Goal: Task Accomplishment & Management: Use online tool/utility

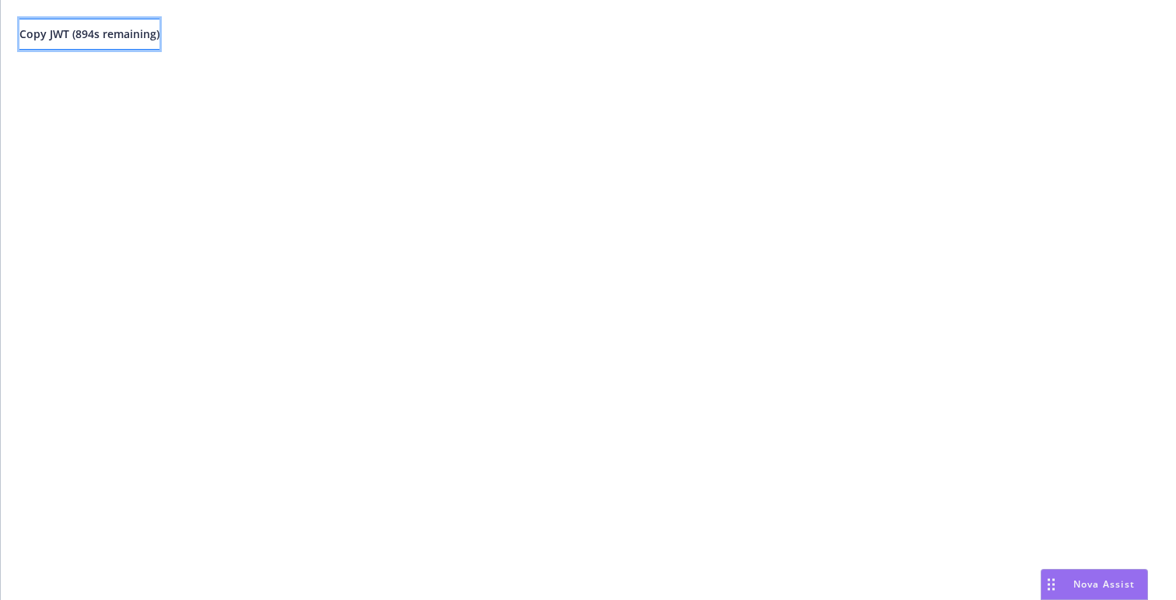
click at [145, 35] on span "Copy JWT ( 894 s remaining)" at bounding box center [89, 33] width 140 height 15
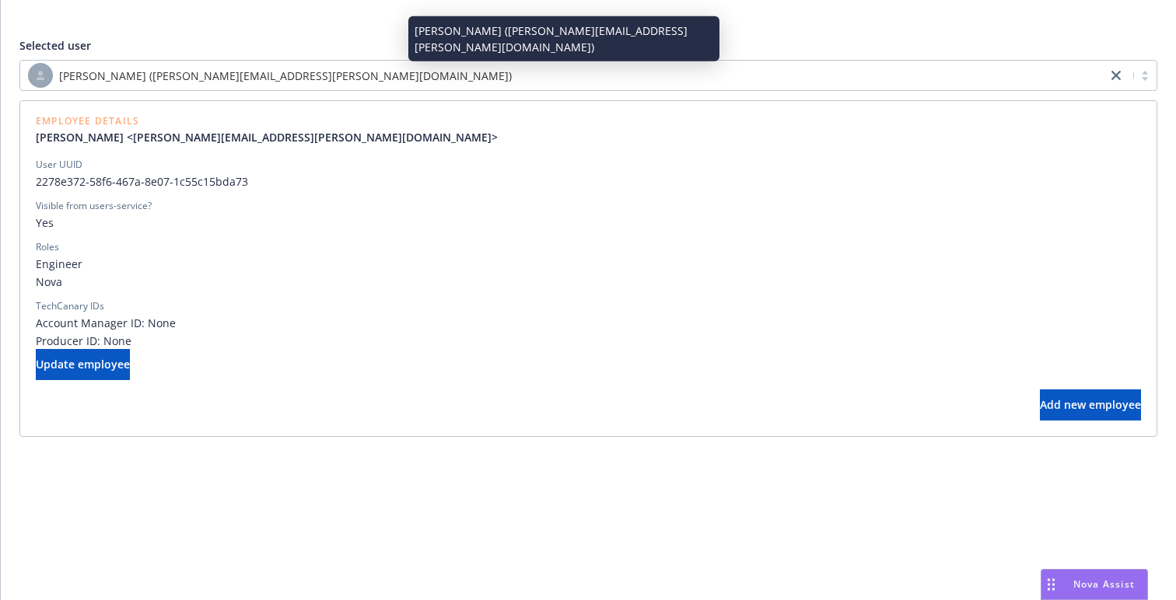
click at [390, 63] on div "Stephen Smith (stephen.smith@newfront.com)" at bounding box center [563, 75] width 1071 height 25
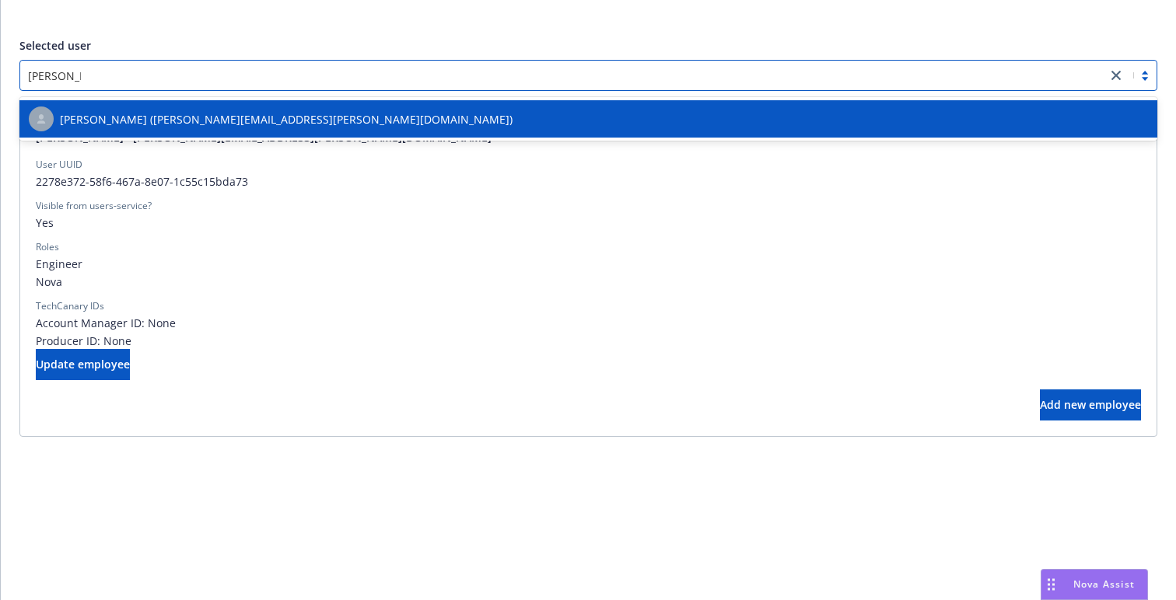
type input "[PERSON_NAME]"
click at [234, 121] on span "John Byers (john.byers@newfront.com)" at bounding box center [286, 119] width 453 height 16
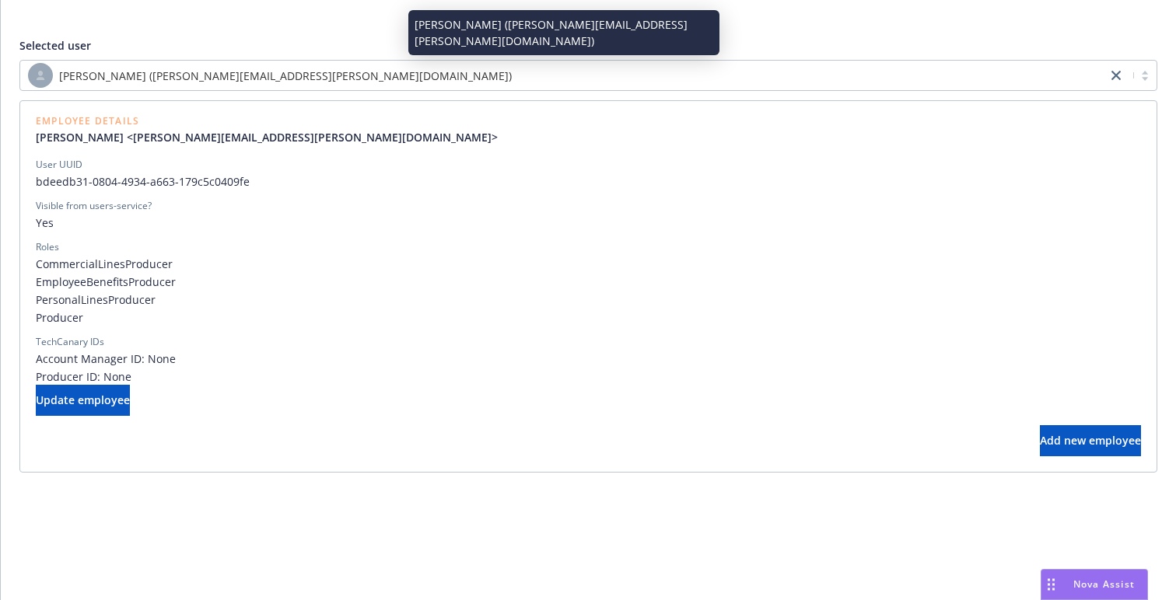
click at [292, 72] on div "John Byers (john.byers@newfront.com)" at bounding box center [563, 75] width 1071 height 25
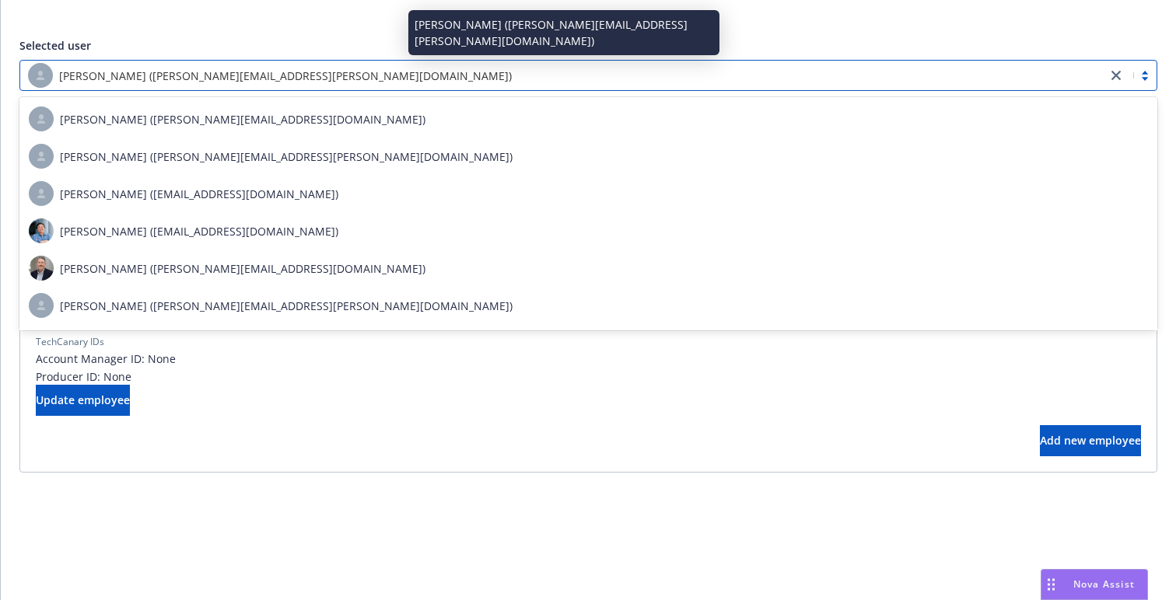
click at [415, 9] on div "Selected user option John Byers (john.byers@newfront.com) selected, 846 of 1993…" at bounding box center [588, 245] width 1175 height 491
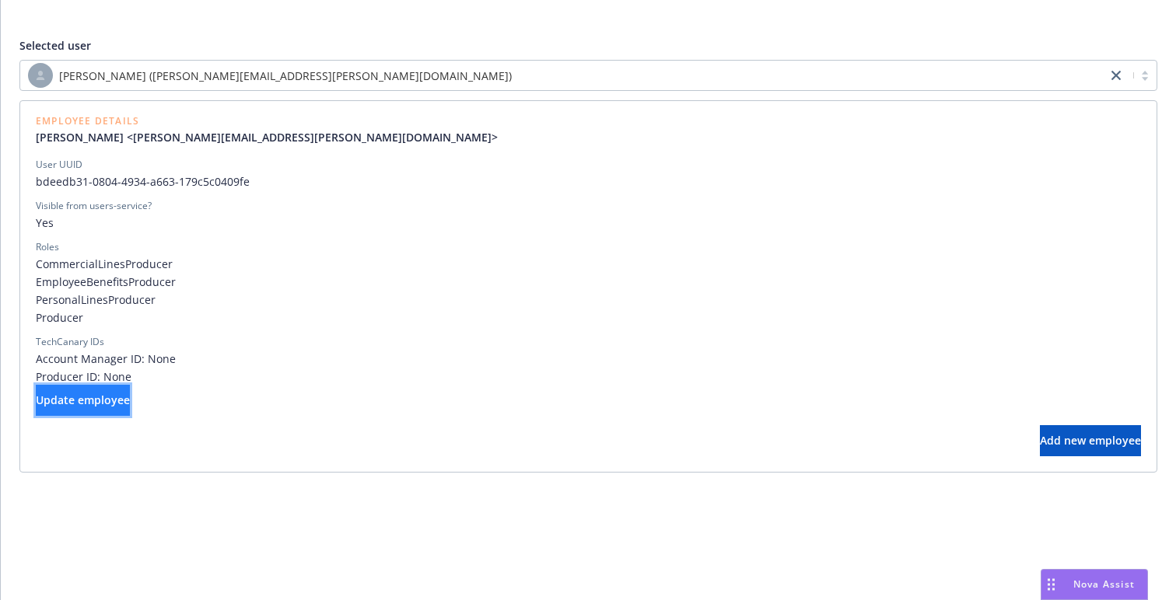
click at [121, 408] on button "Update employee" at bounding box center [83, 400] width 94 height 31
select select "brokers"
select select "full-time"
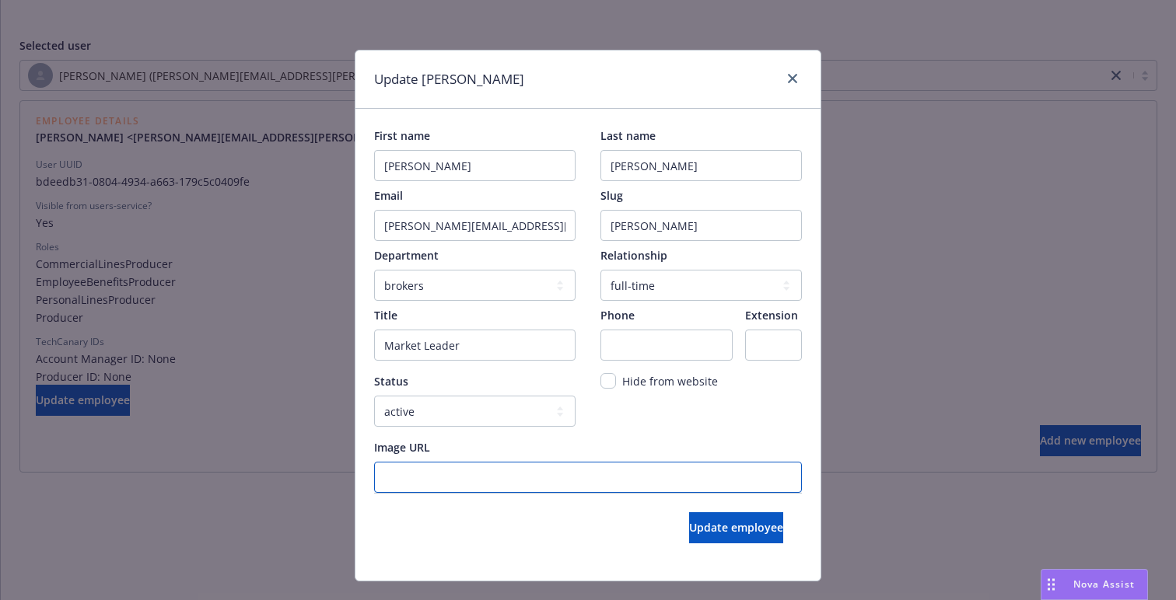
click at [491, 477] on URL "Image URL" at bounding box center [588, 477] width 428 height 31
paste URL "https://cdn.newfront.com/uploads/employee-images/74cb3238-0369-4406-84b7-ea543a…"
type URL "https://cdn.newfront.com/uploads/employee-images/74cb3238-0369-4406-84b7-ea543a…"
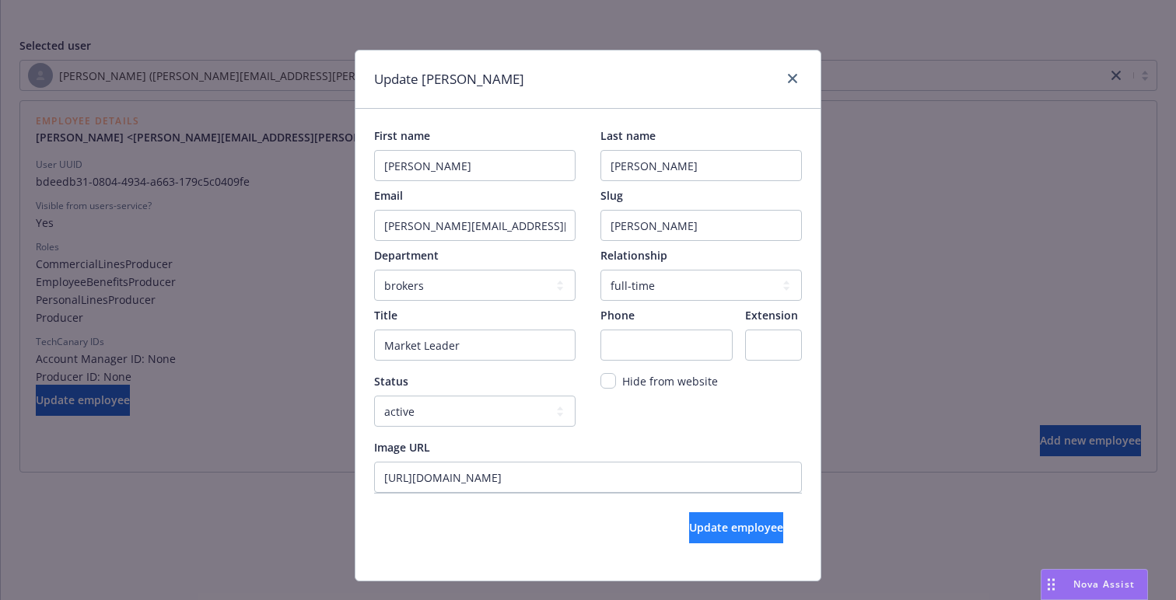
scroll to position [0, 0]
click at [701, 523] on span "Update employee" at bounding box center [736, 527] width 94 height 15
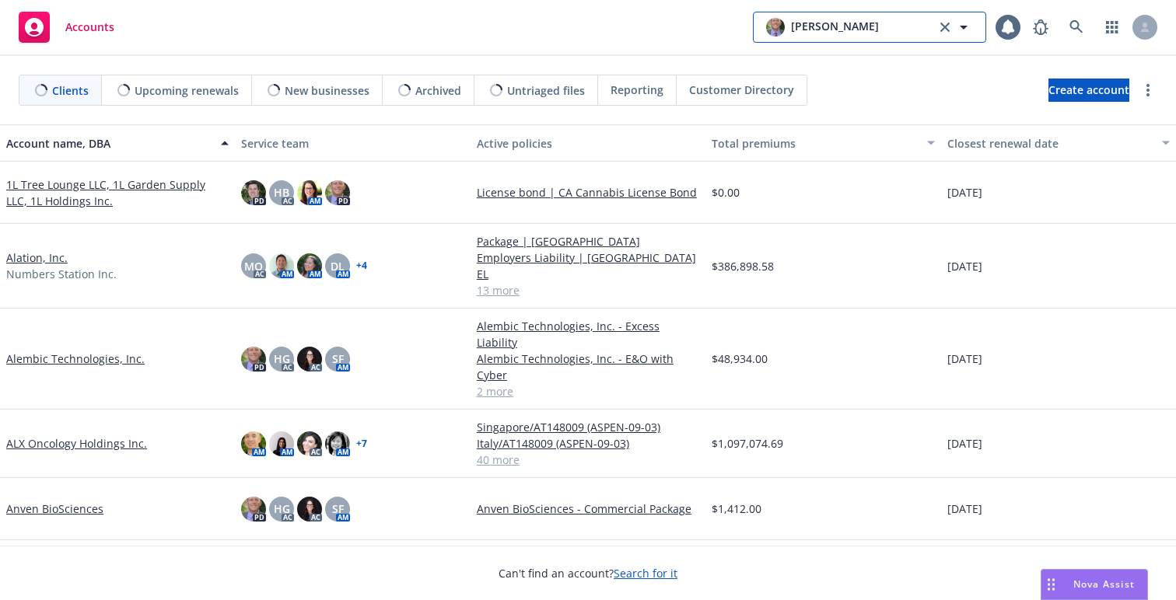
click at [859, 27] on span "Brian Marblestone" at bounding box center [835, 27] width 88 height 19
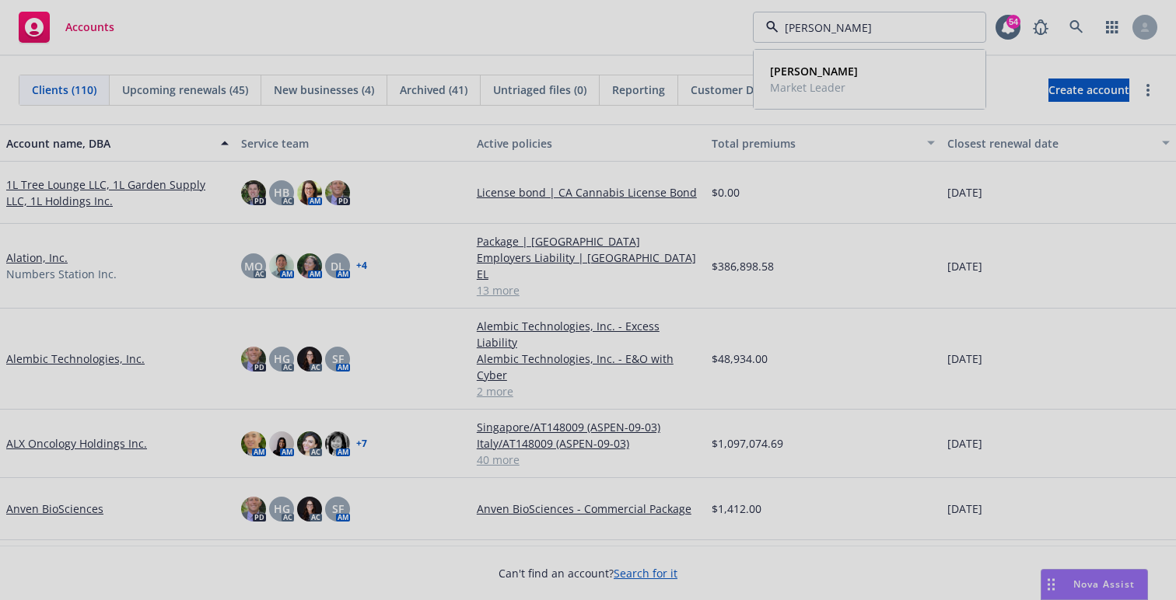
type input "john b"
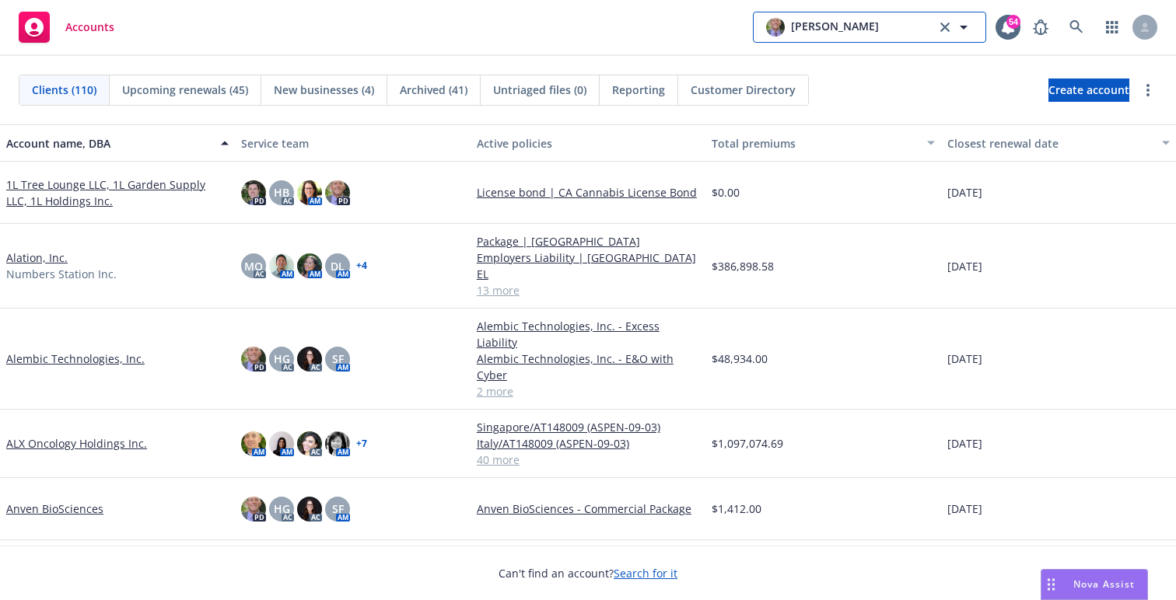
click at [853, 24] on span "Brian Marblestone" at bounding box center [835, 27] width 88 height 19
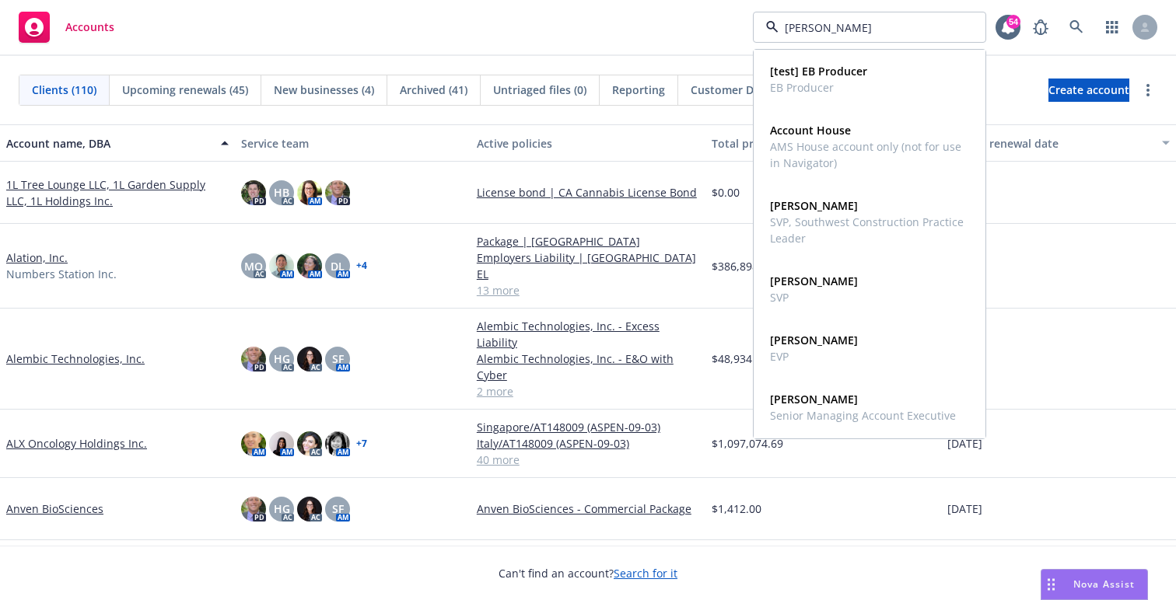
type input "john b"
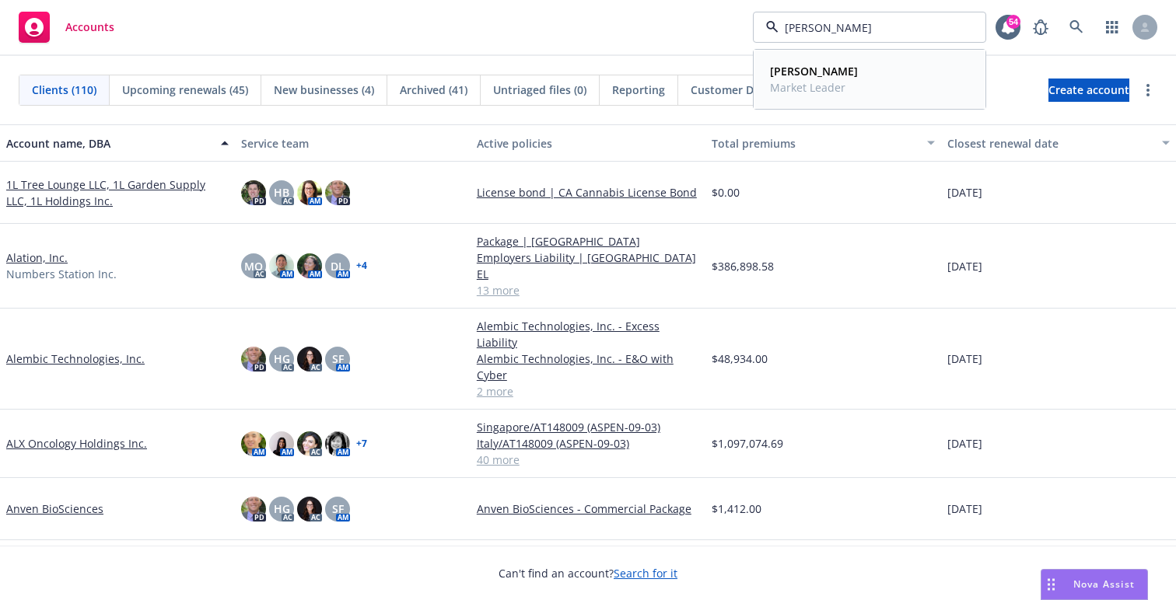
click at [807, 68] on strong "[PERSON_NAME]" at bounding box center [814, 71] width 88 height 15
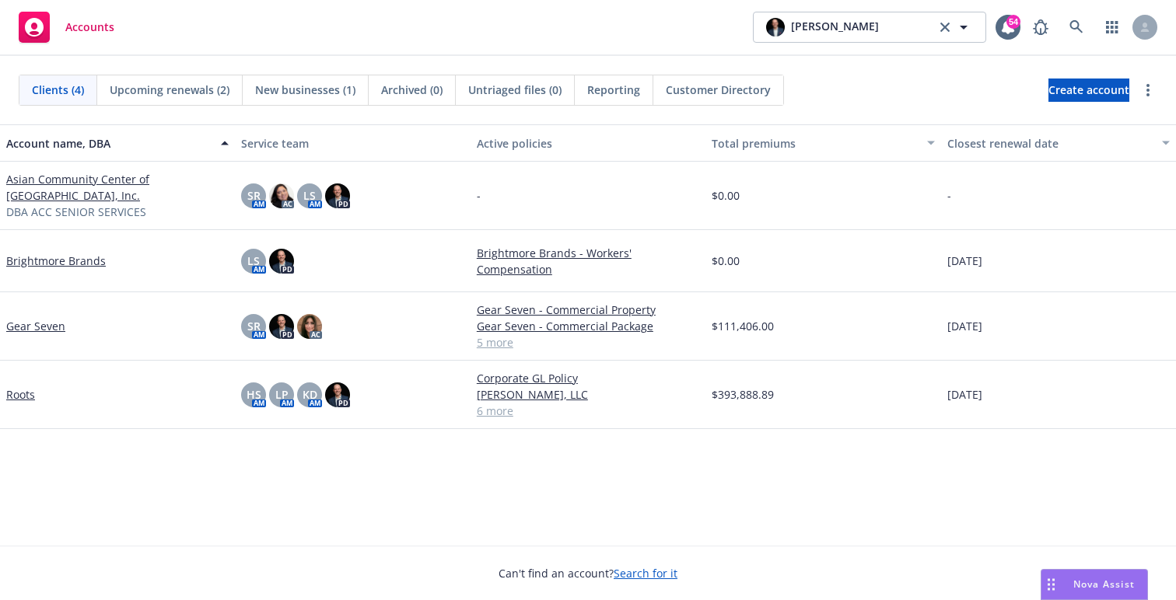
click at [134, 178] on link "Asian Community Center of [GEOGRAPHIC_DATA], Inc." at bounding box center [117, 187] width 222 height 33
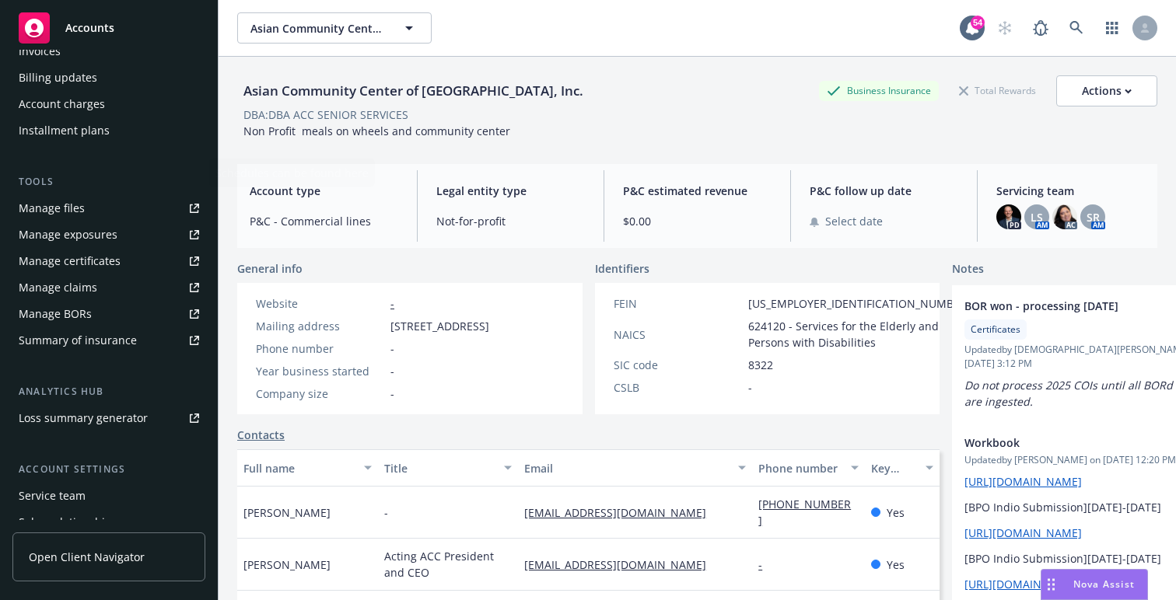
scroll to position [413, 0]
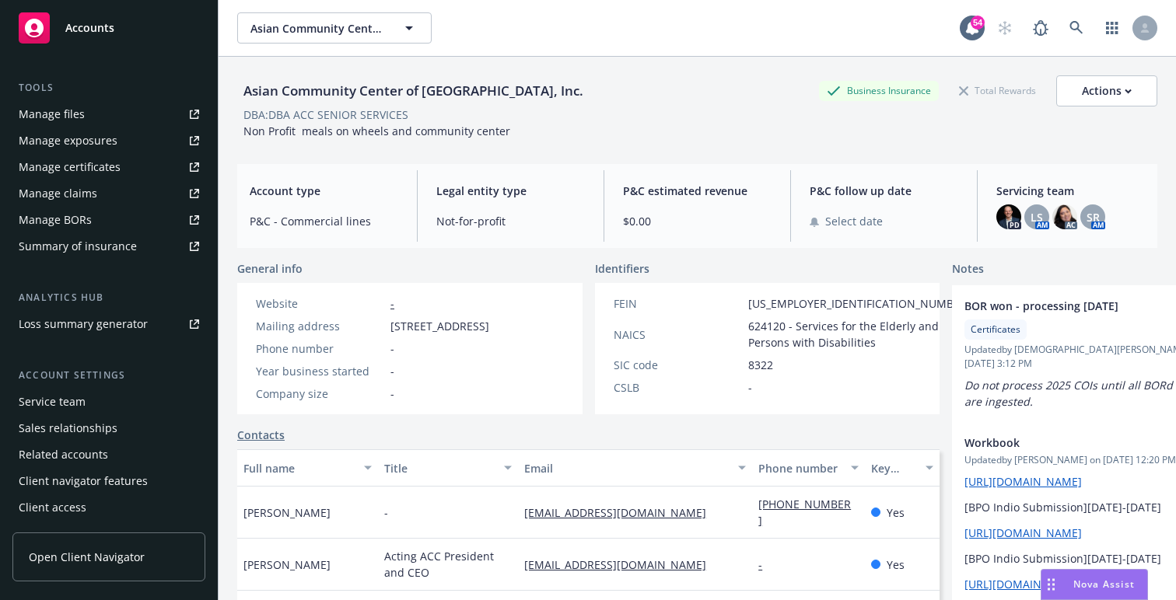
click at [101, 403] on div "Service team" at bounding box center [109, 402] width 180 height 25
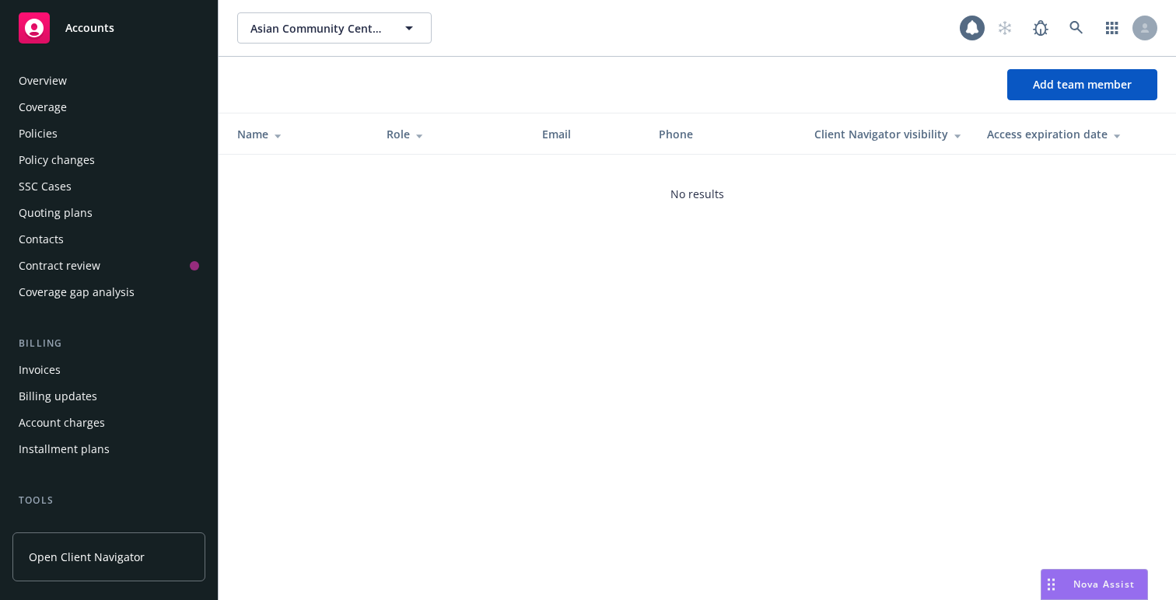
scroll to position [413, 0]
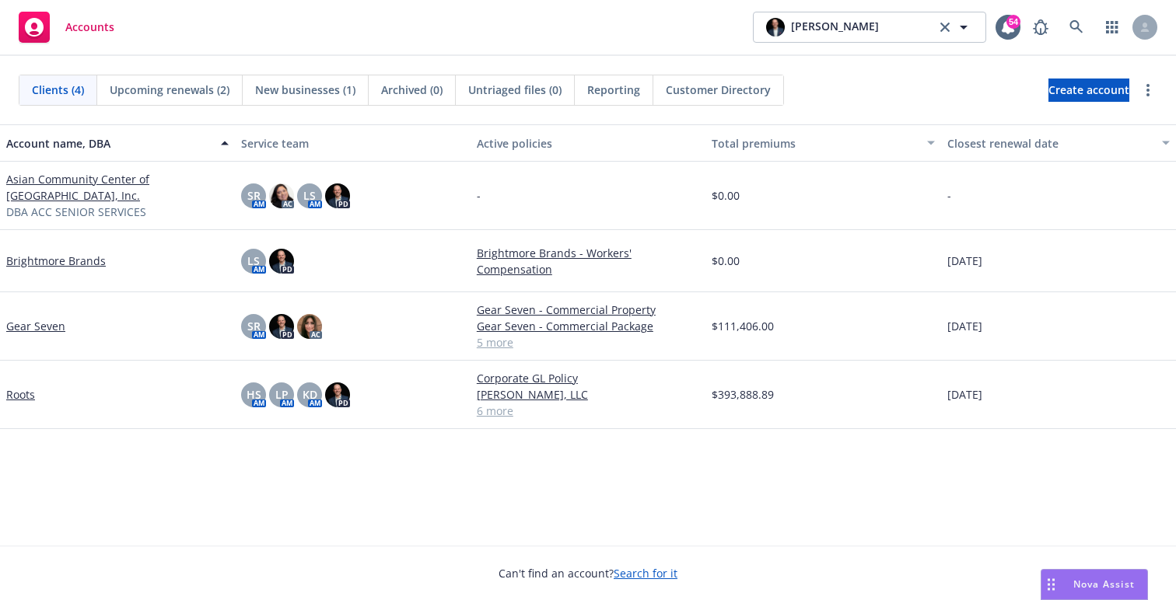
click at [904, 505] on div "Account name, DBA Service team Active policies Total premiums Closest renewal d…" at bounding box center [588, 334] width 1176 height 421
click at [897, 540] on div "Account name, DBA Service team Active policies Total premiums Closest renewal d…" at bounding box center [588, 334] width 1176 height 421
click at [828, 26] on span "[PERSON_NAME]" at bounding box center [835, 27] width 88 height 19
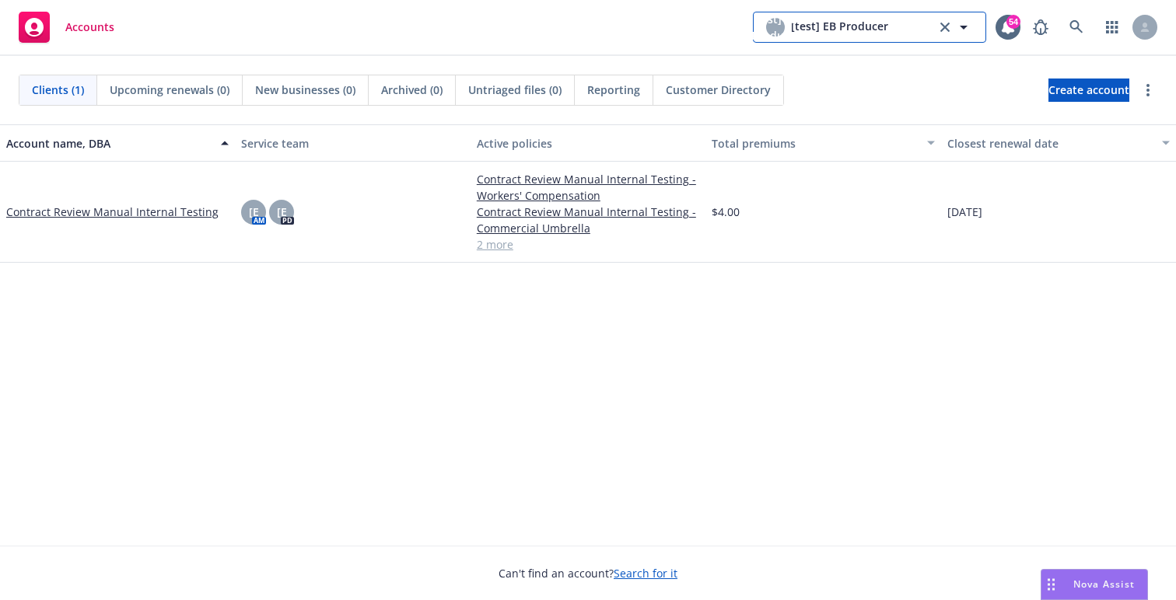
click at [863, 35] on span "[test] EB Producer" at bounding box center [839, 27] width 97 height 19
type input "john byers"
click at [864, 79] on div "John Byers Market Leader" at bounding box center [870, 79] width 212 height 39
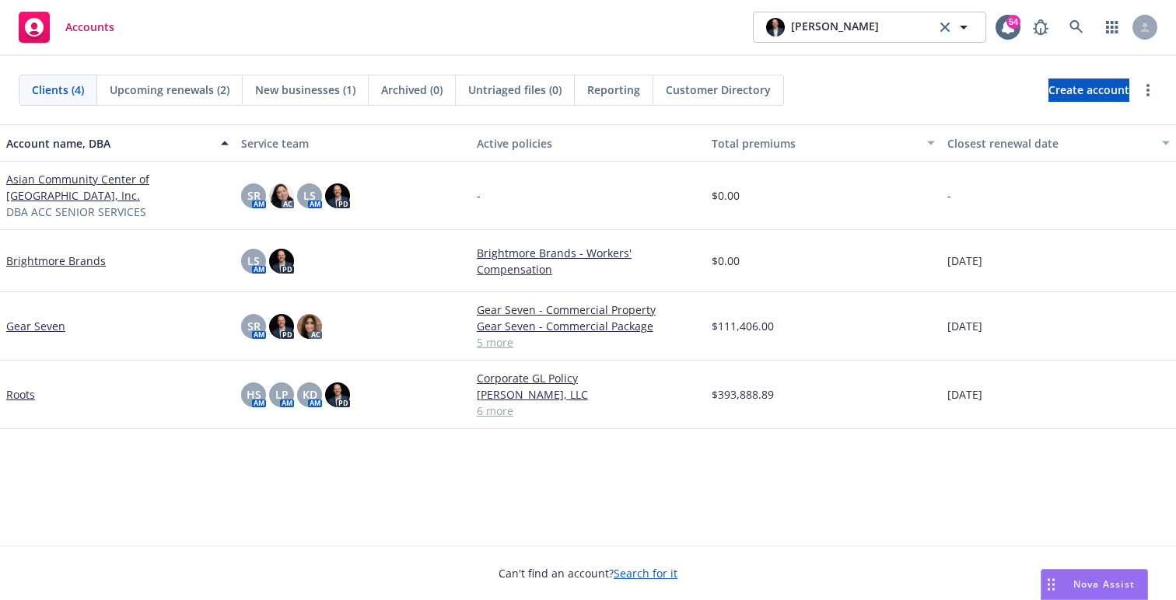
click at [94, 180] on link "Asian Community Center of Sacramento Valley, Inc." at bounding box center [117, 187] width 222 height 33
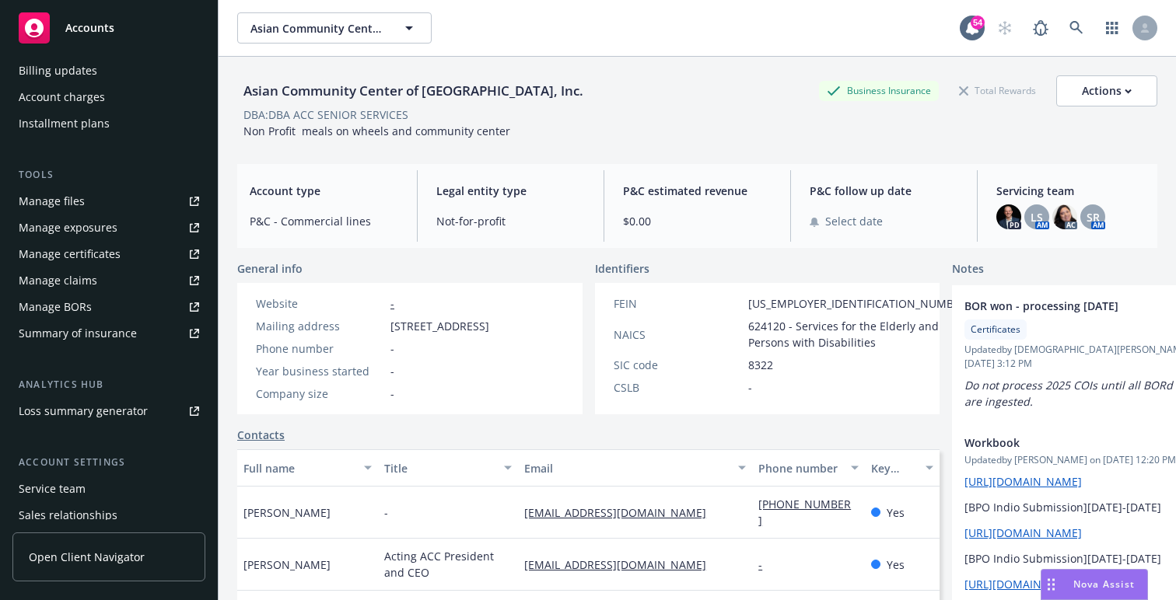
scroll to position [413, 0]
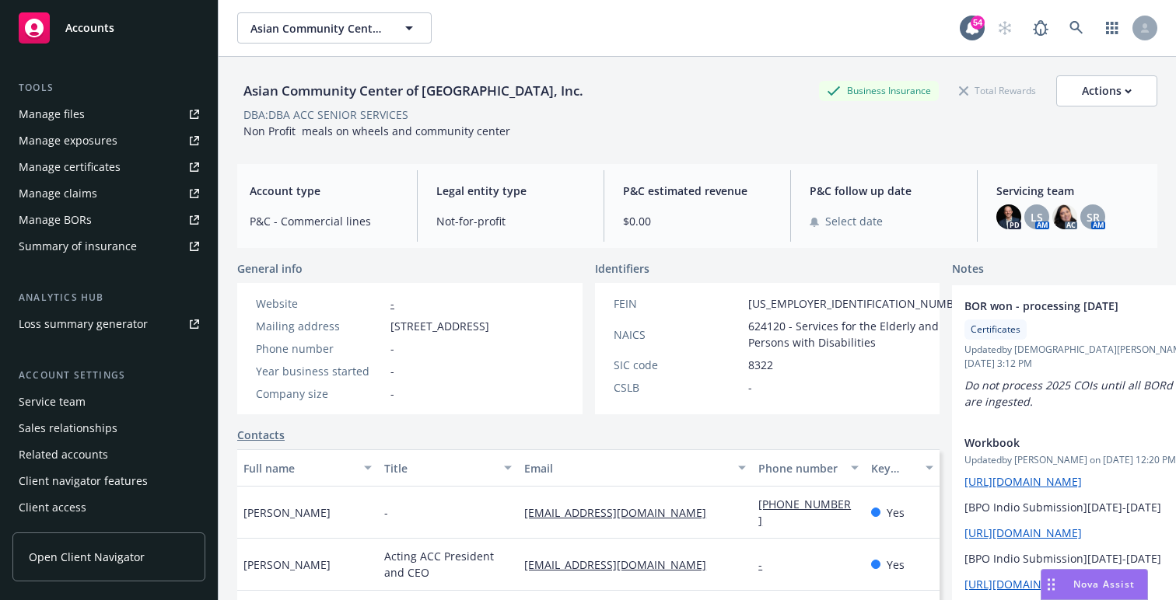
click at [145, 391] on div "Service team" at bounding box center [109, 402] width 180 height 25
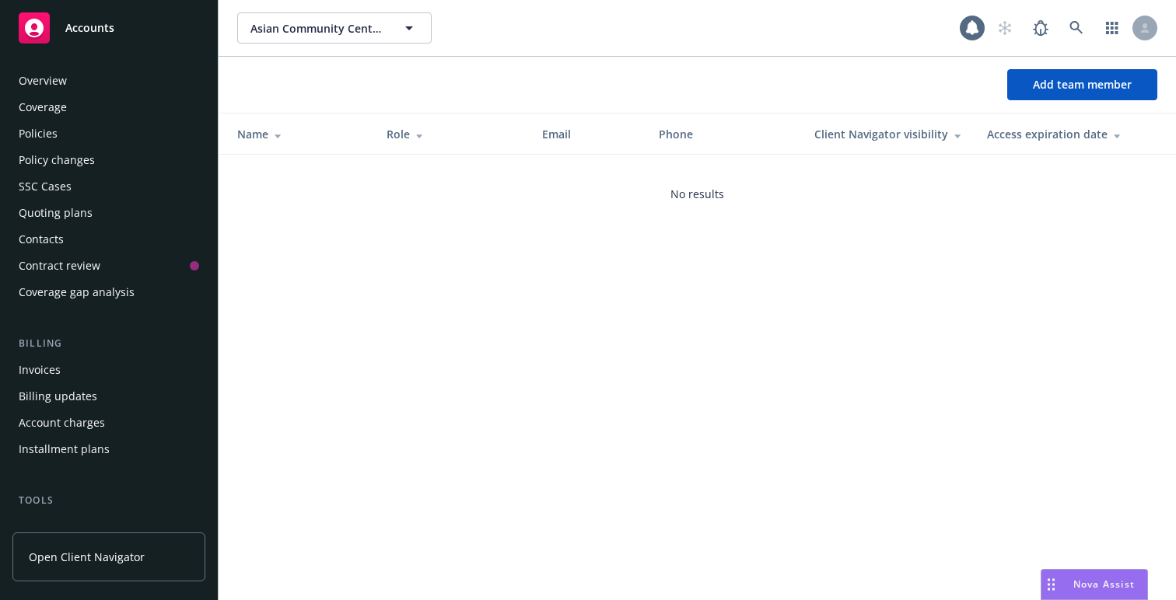
scroll to position [413, 0]
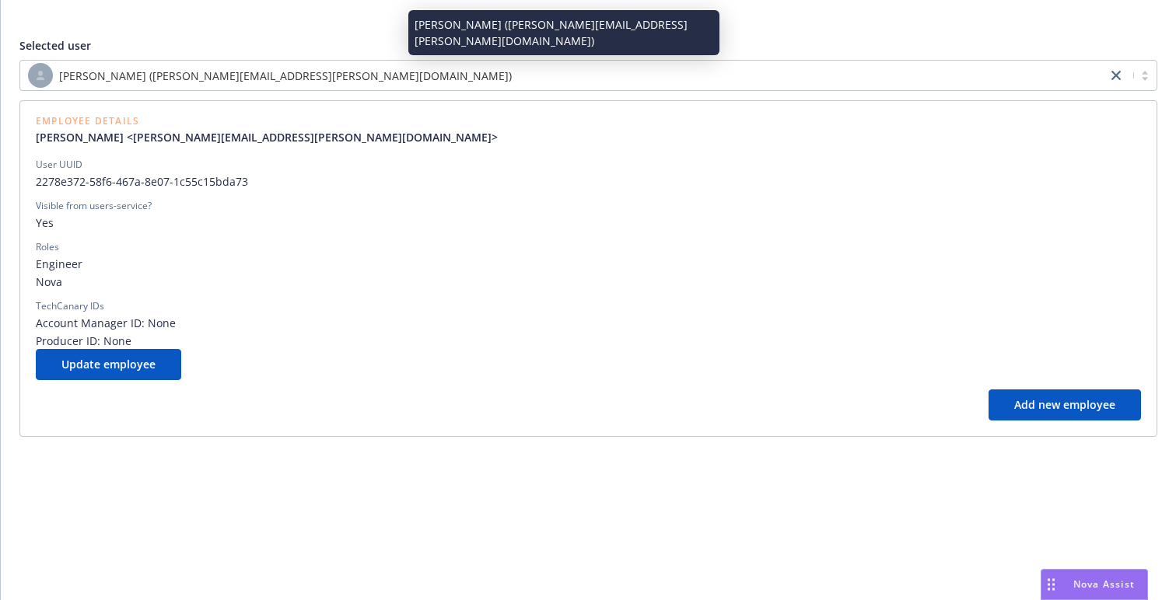
click at [313, 63] on div "[PERSON_NAME] ([PERSON_NAME][EMAIL_ADDRESS][PERSON_NAME][DOMAIN_NAME])" at bounding box center [563, 75] width 1071 height 25
